Goal: Information Seeking & Learning: Check status

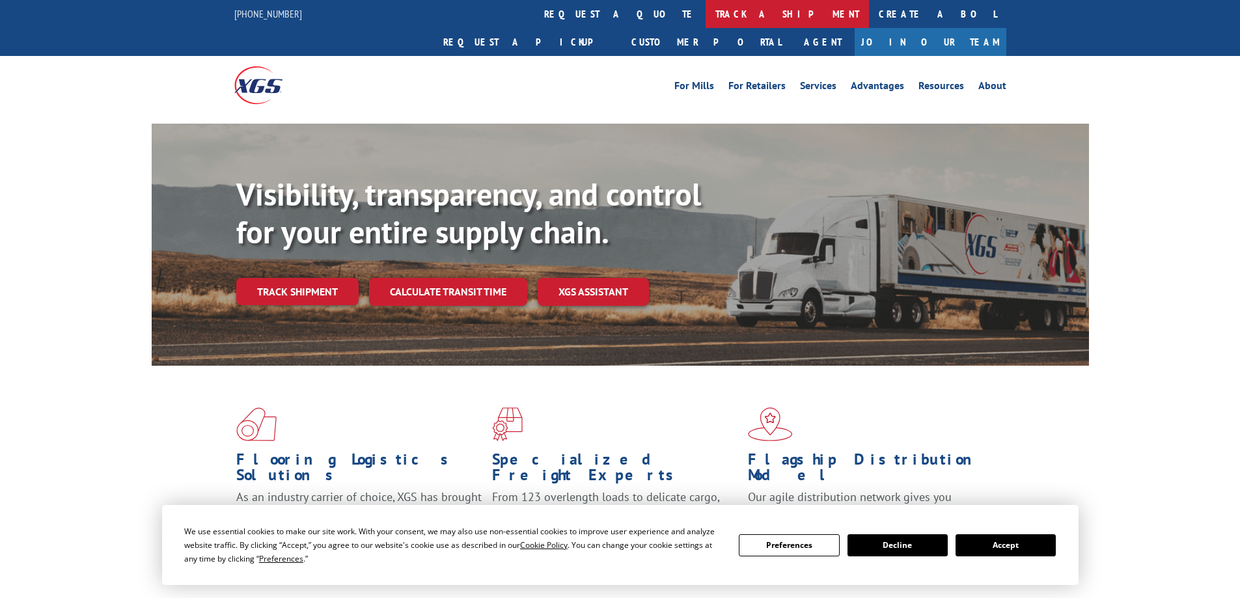
click at [706, 10] on link "track a shipment" at bounding box center [787, 14] width 163 height 28
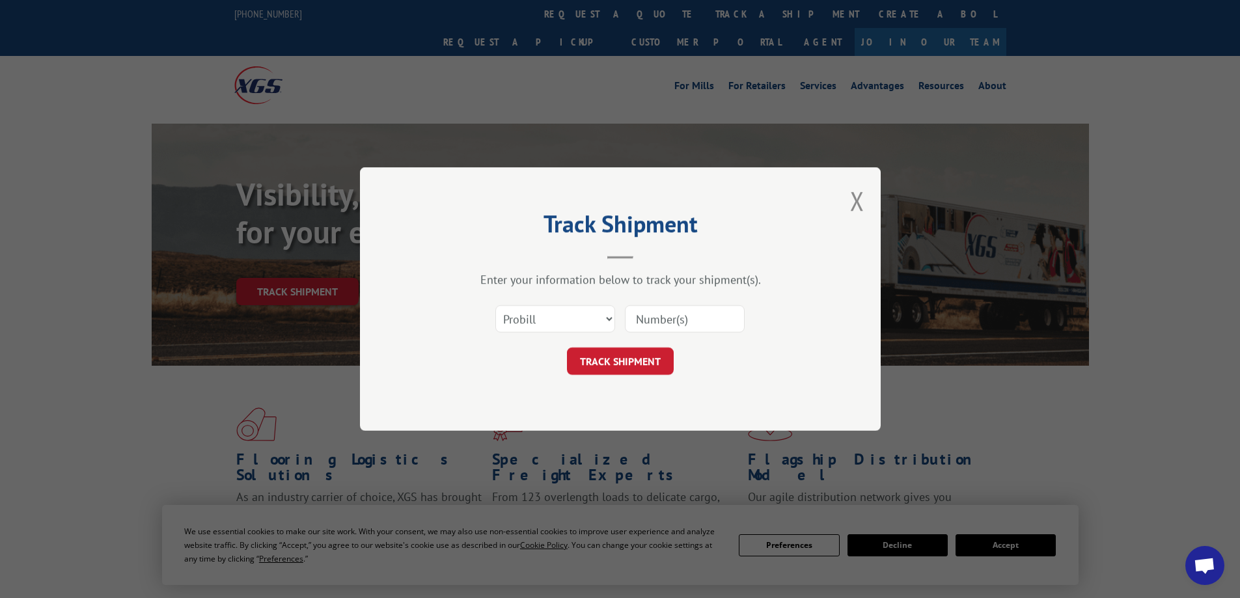
click at [658, 318] on input at bounding box center [685, 318] width 120 height 27
click at [611, 318] on select "Select category... Probill BOL PO" at bounding box center [555, 318] width 120 height 27
select select "bol"
click at [495, 305] on select "Select category... Probill BOL PO" at bounding box center [555, 318] width 120 height 27
click at [648, 315] on input at bounding box center [685, 318] width 120 height 27
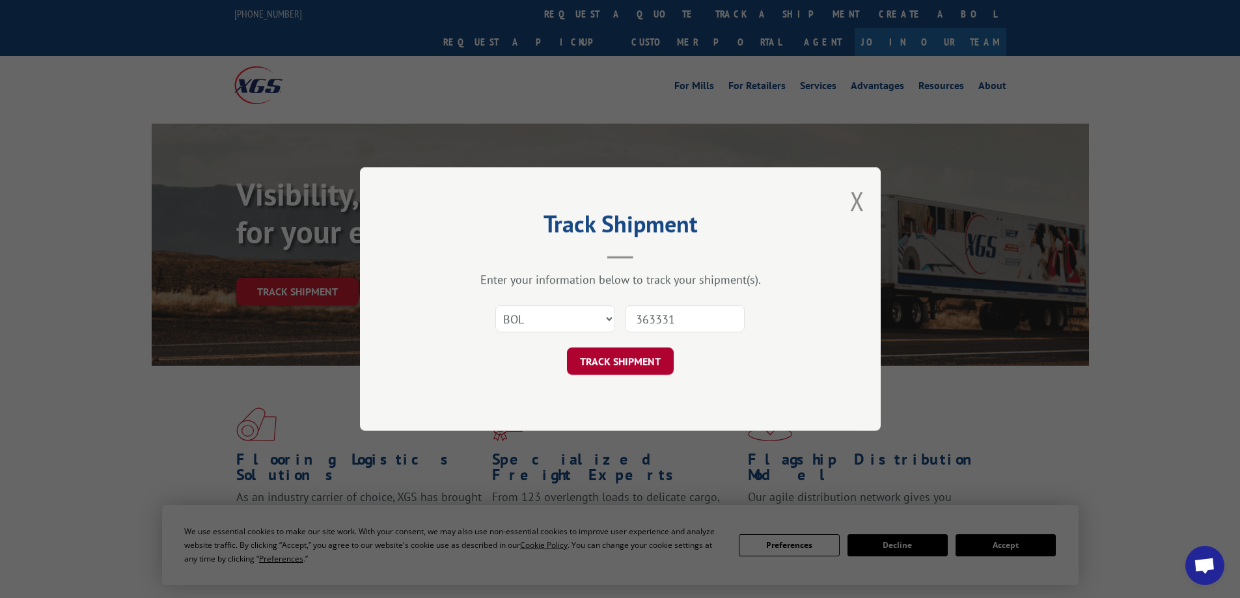
type input "363331"
click at [618, 364] on button "TRACK SHIPMENT" at bounding box center [620, 361] width 107 height 27
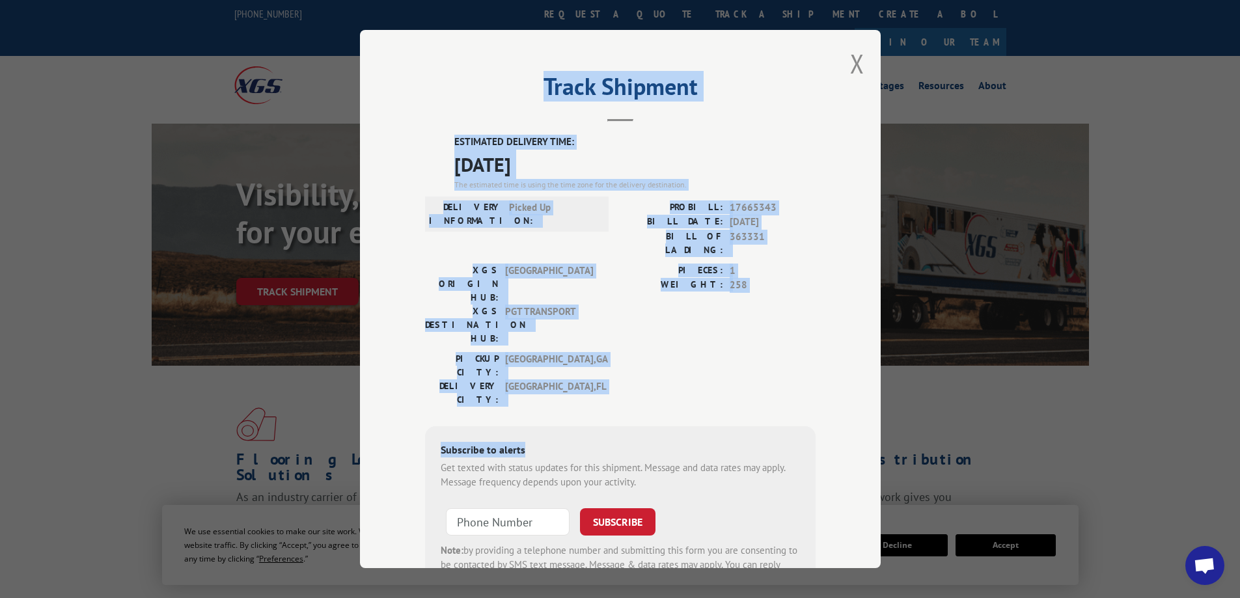
drag, startPoint x: 551, startPoint y: 335, endPoint x: 458, endPoint y: 85, distance: 267.4
click at [458, 85] on div "Track Shipment ESTIMATED DELIVERY TIME: [DATE] The estimated time is using the …" at bounding box center [620, 299] width 521 height 538
click at [629, 352] on div "[GEOGRAPHIC_DATA]: [GEOGRAPHIC_DATA] , [GEOGRAPHIC_DATA]: [GEOGRAPHIC_DATA] , […" at bounding box center [620, 382] width 391 height 61
drag, startPoint x: 555, startPoint y: 327, endPoint x: 531, endPoint y: 115, distance: 212.9
click at [482, 81] on div "Track Shipment ESTIMATED DELIVERY TIME: [DATE] The estimated time is using the …" at bounding box center [620, 299] width 521 height 538
